Goal: Information Seeking & Learning: Learn about a topic

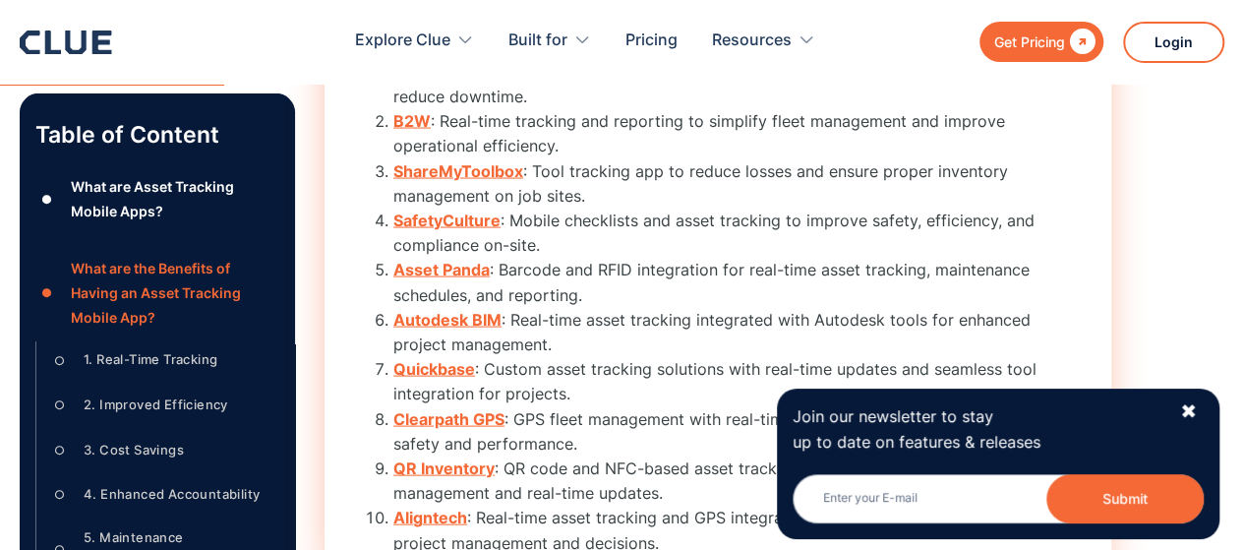
scroll to position [5604, 0]
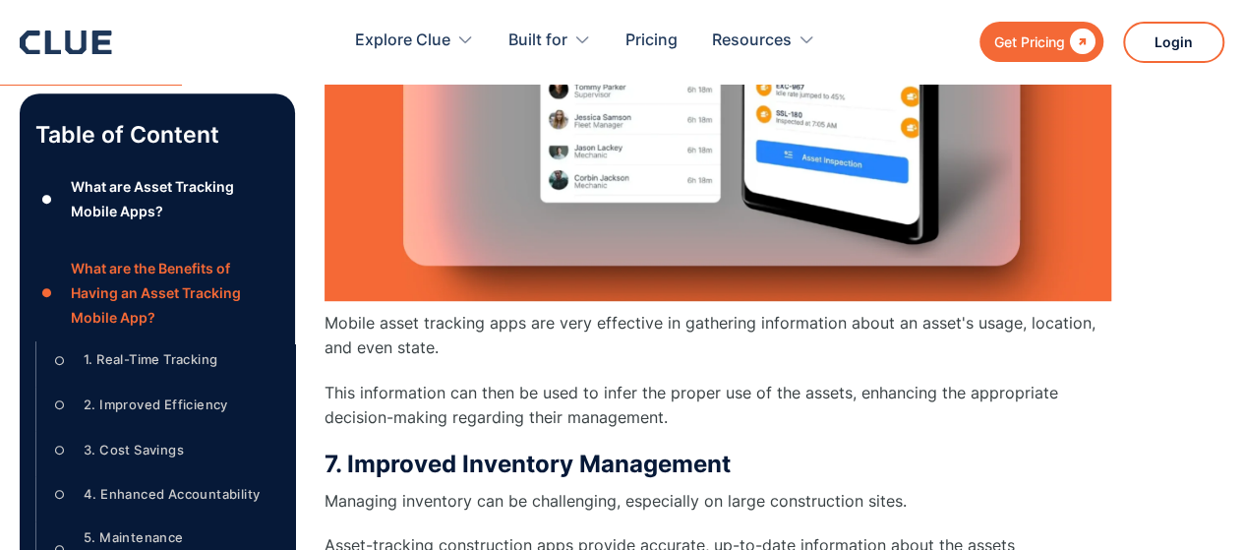
scroll to position [4135, 0]
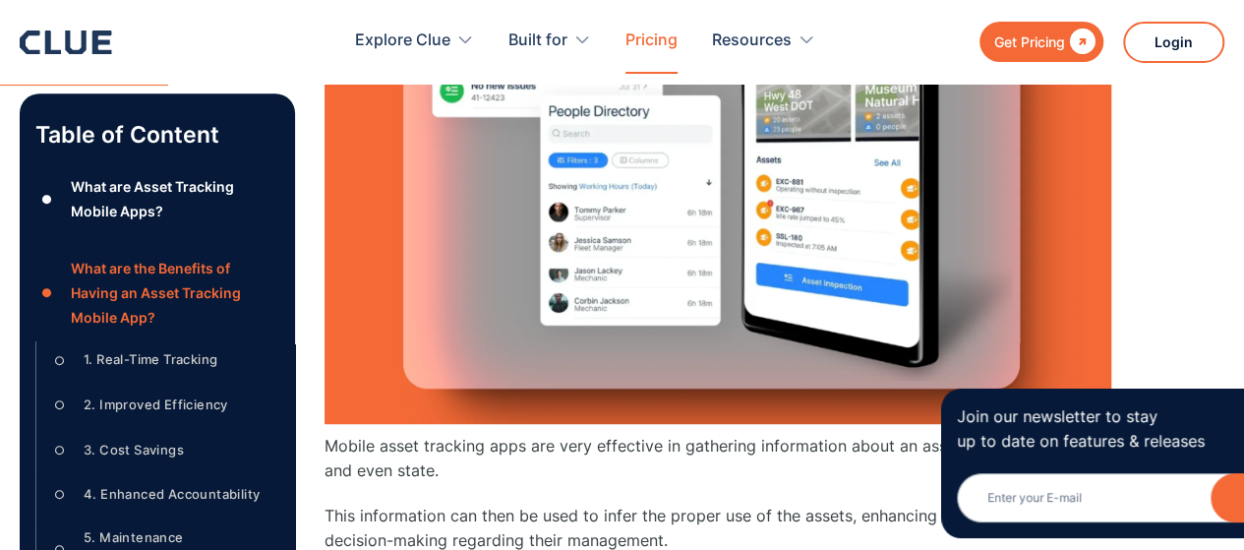
click at [648, 36] on link "Pricing" at bounding box center [651, 41] width 52 height 62
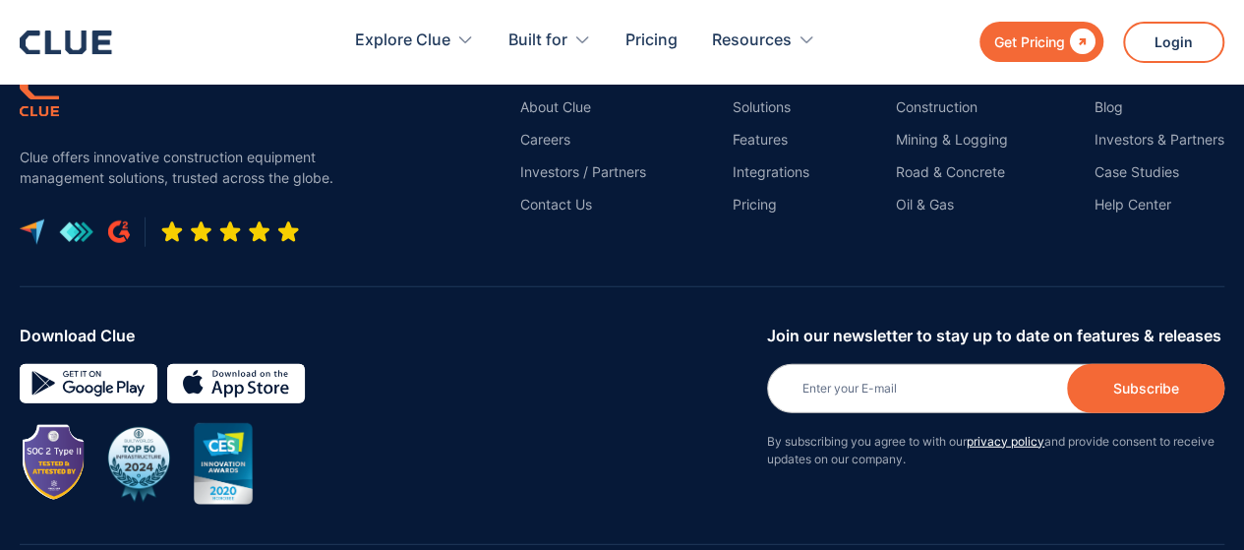
scroll to position [2470, 0]
